Goal: Task Accomplishment & Management: Manage account settings

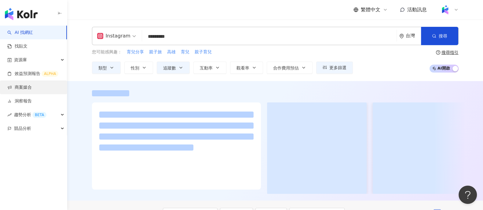
click at [32, 87] on link "商案媒合" at bounding box center [19, 88] width 24 height 6
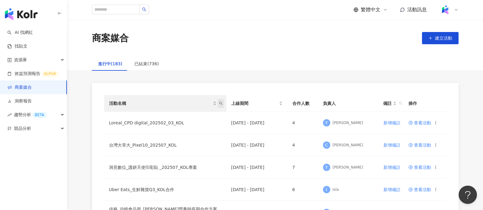
click at [221, 106] on span "活動名稱" at bounding box center [221, 103] width 6 height 9
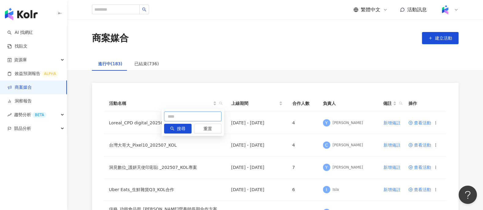
click at [198, 117] on input "text" at bounding box center [192, 117] width 57 height 10
type input "*"
type input "****"
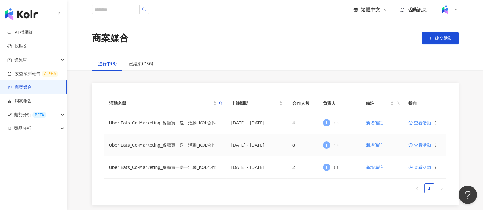
drag, startPoint x: 420, startPoint y: 146, endPoint x: 414, endPoint y: 147, distance: 5.8
click at [420, 146] on span "查看活動" at bounding box center [419, 145] width 23 height 4
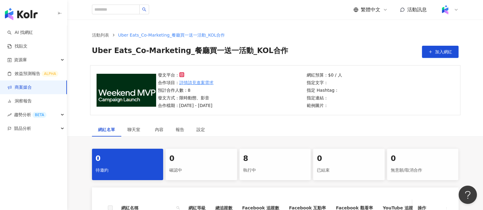
scroll to position [115, 0]
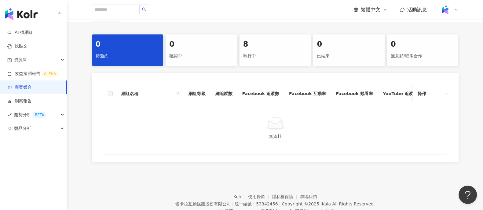
click at [286, 51] on div "執行中" at bounding box center [275, 56] width 64 height 10
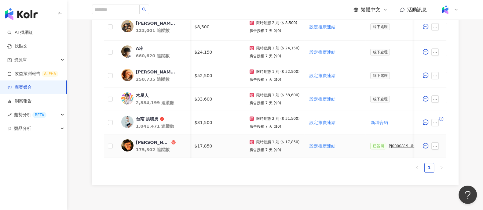
scroll to position [0, 152]
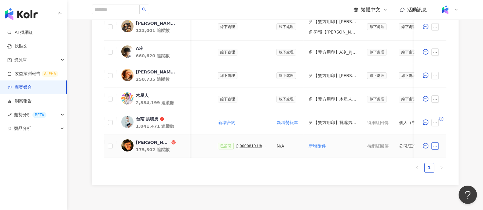
click at [438, 145] on button "button" at bounding box center [435, 146] width 7 height 7
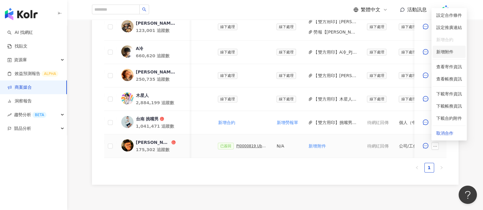
click at [451, 52] on span "新增附件" at bounding box center [444, 51] width 17 height 5
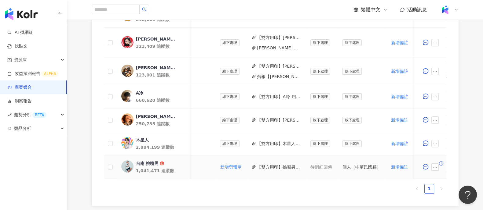
scroll to position [229, 0]
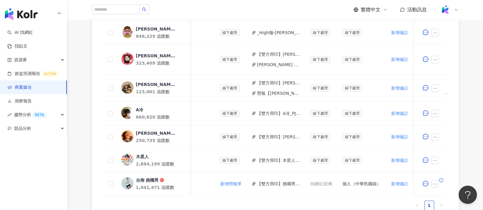
click at [32, 88] on link "商案媒合" at bounding box center [19, 88] width 24 height 6
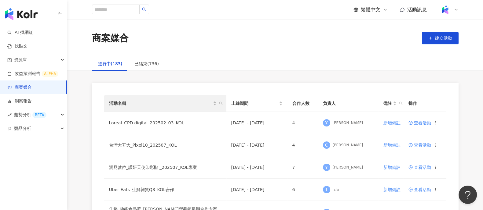
drag, startPoint x: 222, startPoint y: 104, endPoint x: 213, endPoint y: 107, distance: 9.6
click at [222, 103] on icon "search" at bounding box center [221, 104] width 4 height 4
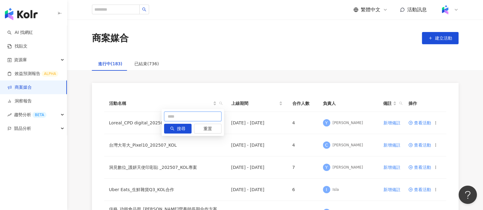
click at [189, 117] on input "text" at bounding box center [192, 117] width 57 height 10
type input "*"
type input "***"
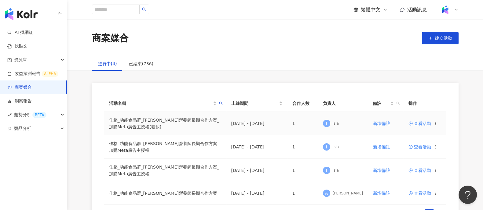
click at [419, 122] on span "查看活動" at bounding box center [419, 124] width 23 height 4
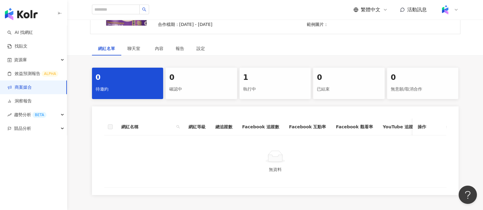
scroll to position [115, 0]
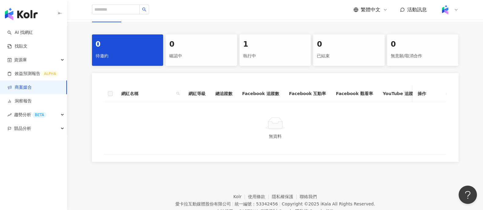
click at [285, 63] on div "1 執行中" at bounding box center [274, 50] width 71 height 31
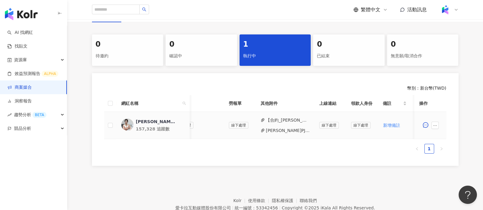
scroll to position [0, 152]
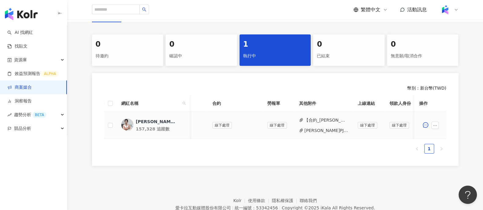
click at [333, 121] on button "【合約_[PERSON_NAME]廣告主(8-9月)】PJ0001381 佳格_功能食品群_[PERSON_NAME]營養師長期合作方案.pdf" at bounding box center [326, 120] width 44 height 7
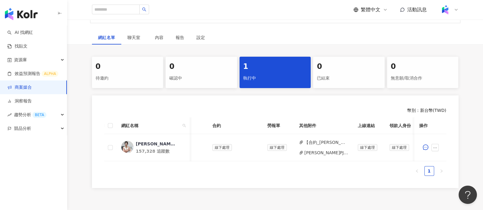
scroll to position [76, 0]
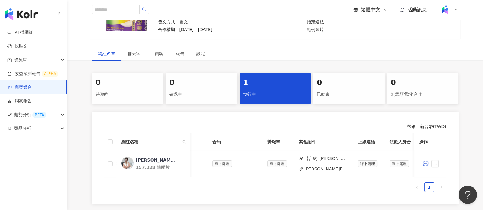
click at [32, 91] on link "商案媒合" at bounding box center [19, 88] width 24 height 6
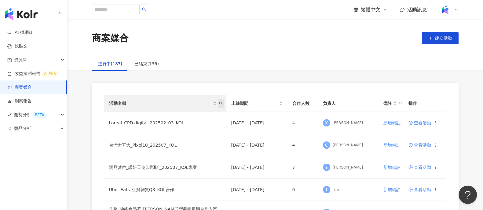
click at [221, 105] on icon "search" at bounding box center [221, 104] width 4 height 4
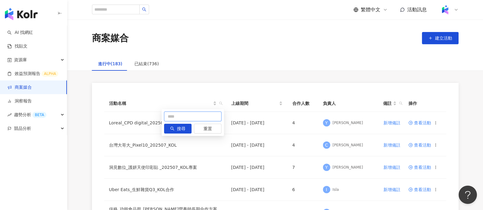
click at [173, 115] on input "text" at bounding box center [192, 117] width 57 height 10
type input "***"
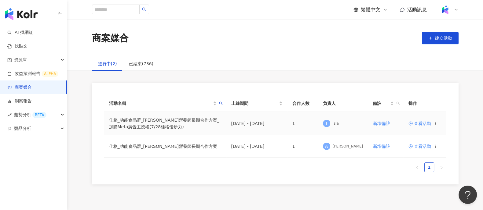
click at [421, 126] on span "查看活動" at bounding box center [419, 124] width 23 height 4
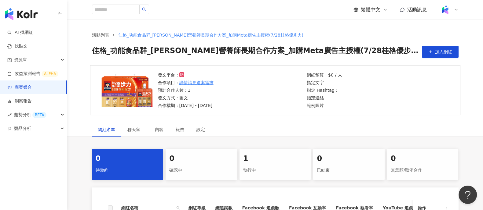
scroll to position [115, 0]
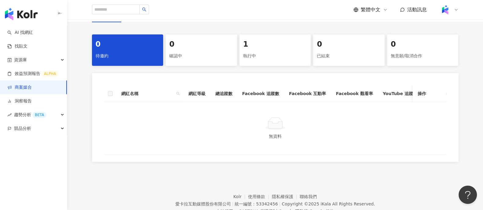
click at [279, 54] on div "執行中" at bounding box center [275, 56] width 64 height 10
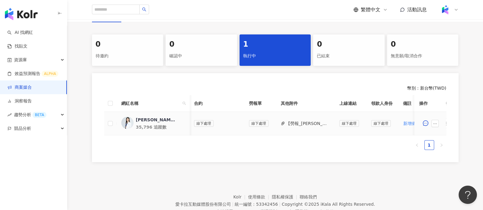
scroll to position [0, 244]
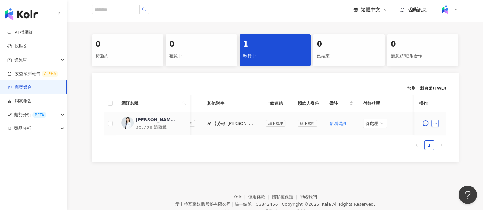
click at [436, 124] on icon "ellipsis" at bounding box center [434, 124] width 3 height 1
click at [450, 30] on span "新增附件" at bounding box center [444, 29] width 17 height 5
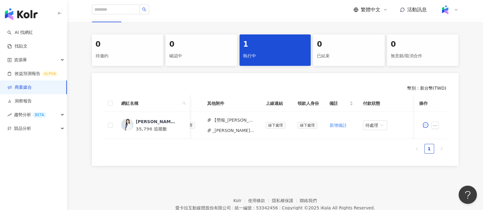
click at [32, 89] on link "商案媒合" at bounding box center [19, 88] width 24 height 6
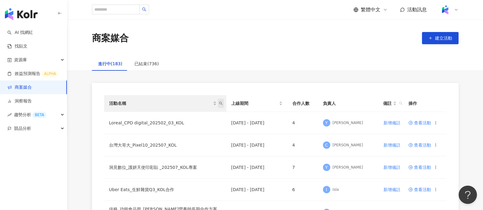
click at [220, 104] on icon "search" at bounding box center [221, 104] width 4 height 4
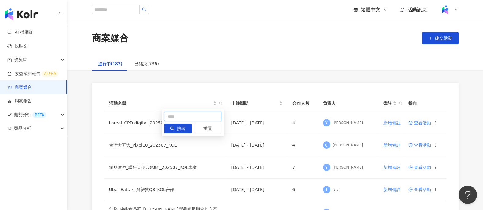
click at [184, 113] on input "text" at bounding box center [192, 117] width 57 height 10
type input "*"
type input "**"
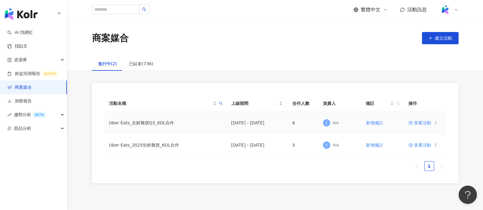
click at [416, 123] on span "查看活動" at bounding box center [419, 123] width 23 height 4
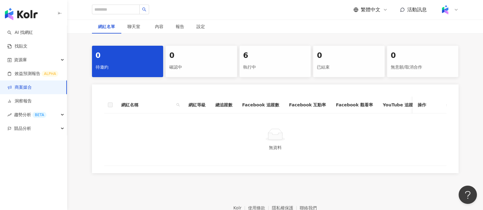
scroll to position [143, 0]
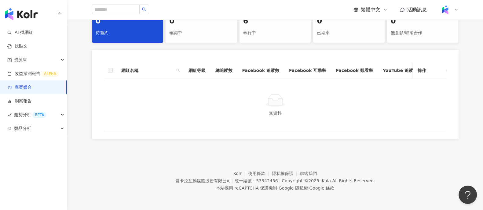
click at [286, 31] on div "執行中" at bounding box center [275, 33] width 64 height 10
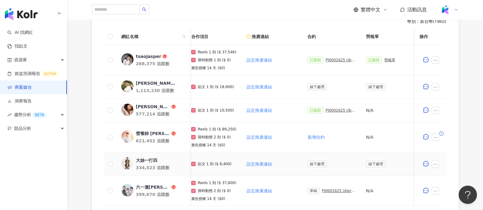
scroll to position [0, 115]
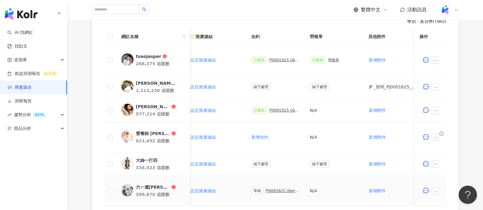
click at [275, 191] on div "PJ0001625 Uber Eats_生鮮雜貨Q3_KOL合作" at bounding box center [283, 191] width 34 height 4
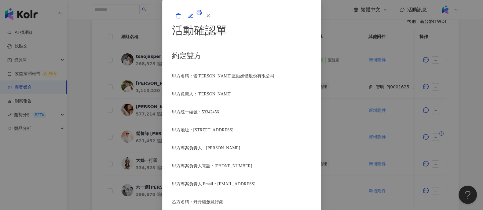
scroll to position [191, 0]
click at [192, 18] on icon "button" at bounding box center [190, 16] width 4 height 4
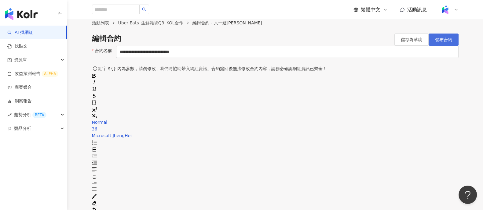
click at [436, 42] on span "發布合約" at bounding box center [443, 39] width 17 height 5
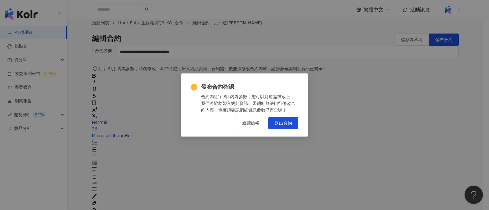
drag, startPoint x: 288, startPoint y: 125, endPoint x: 352, endPoint y: 210, distance: 105.6
click at [289, 125] on span "送出合約" at bounding box center [283, 123] width 17 height 5
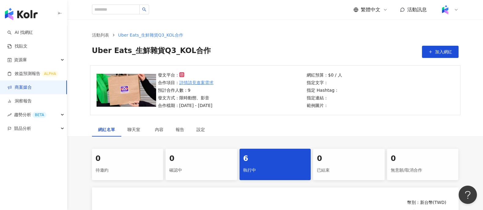
drag, startPoint x: 257, startPoint y: 41, endPoint x: 370, endPoint y: 67, distance: 116.5
click at [257, 41] on div "活動列表 Uber Eats_生鮮雜貨Q3_KOL合作 Uber Eats_生鮮雜貨Q3_KOL合作 加入網紅" at bounding box center [275, 45] width 391 height 26
